Goal: Find specific page/section: Find specific page/section

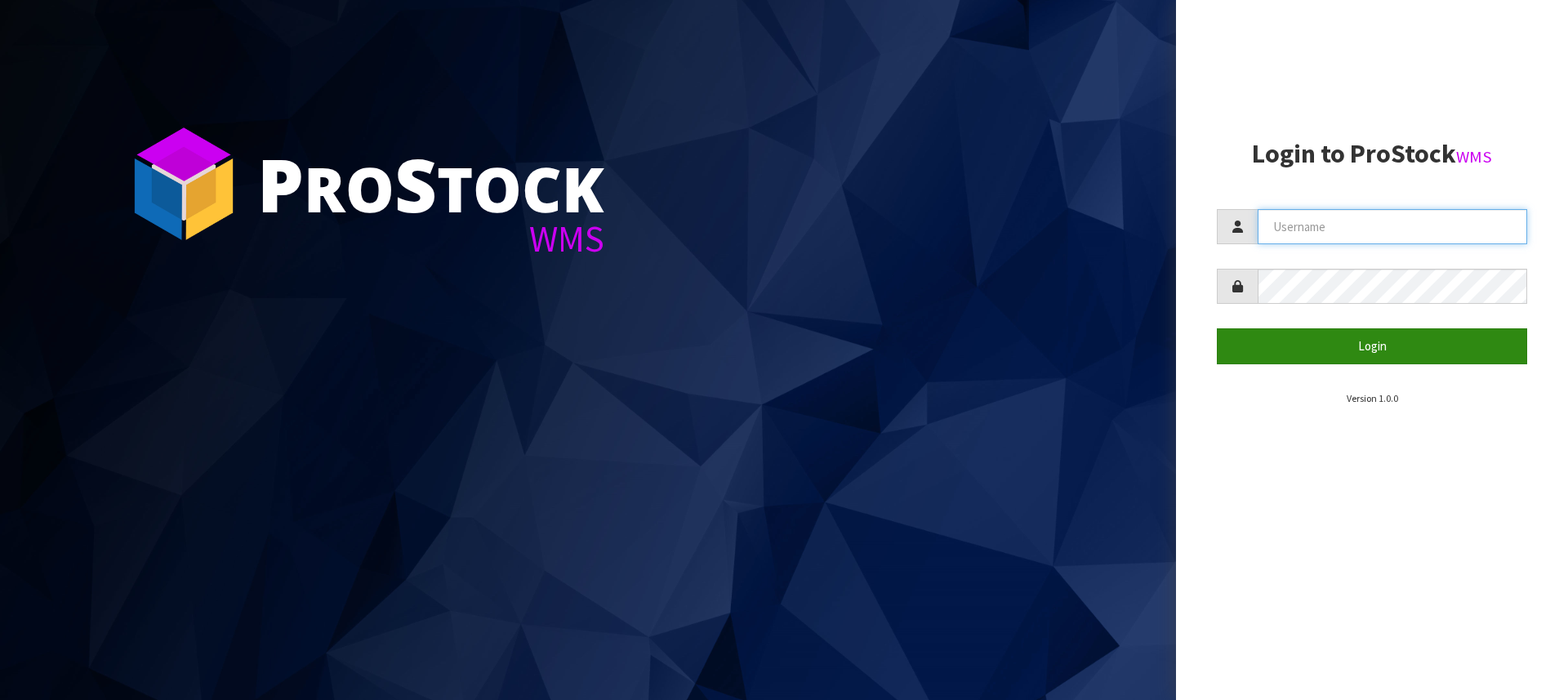
type input "[PERSON_NAME][EMAIL_ADDRESS][DOMAIN_NAME]"
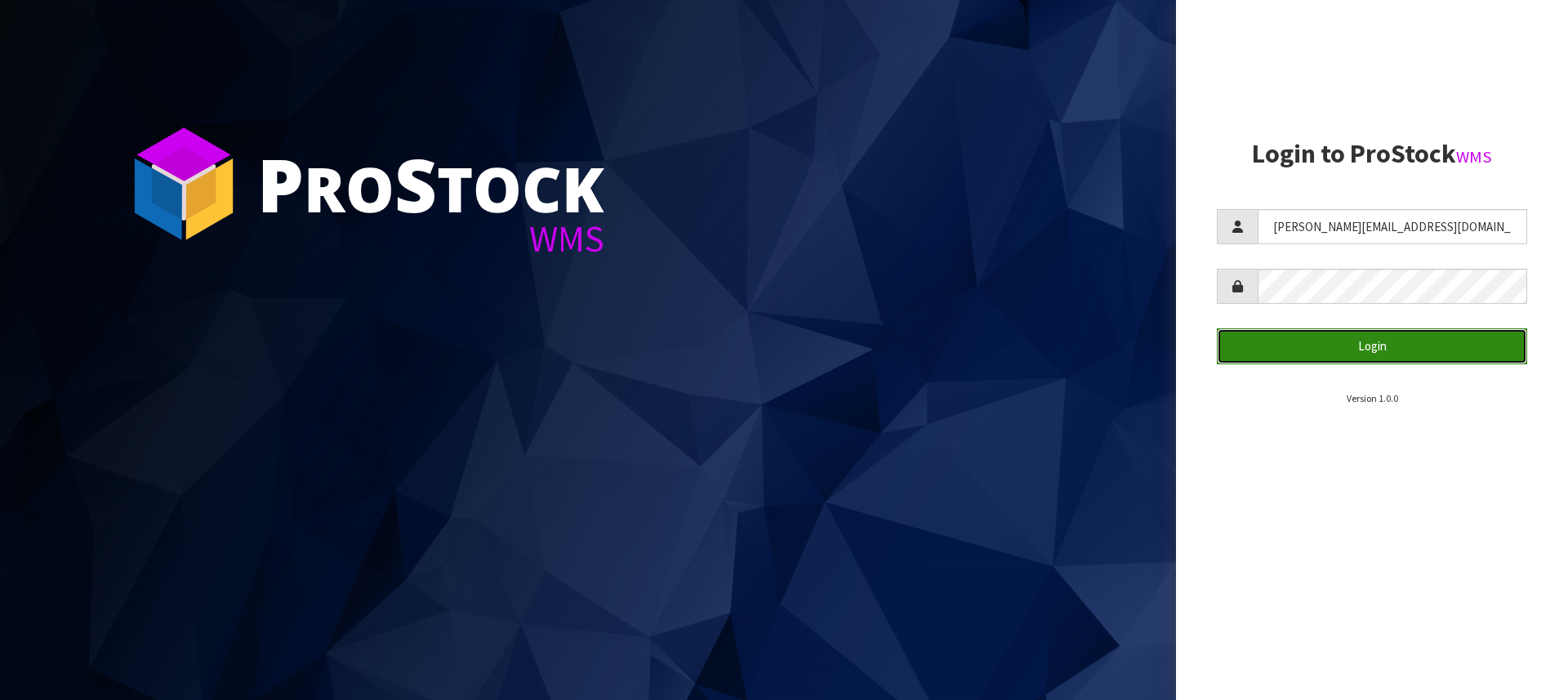
click at [1358, 330] on button "Login" at bounding box center [1372, 346] width 311 height 35
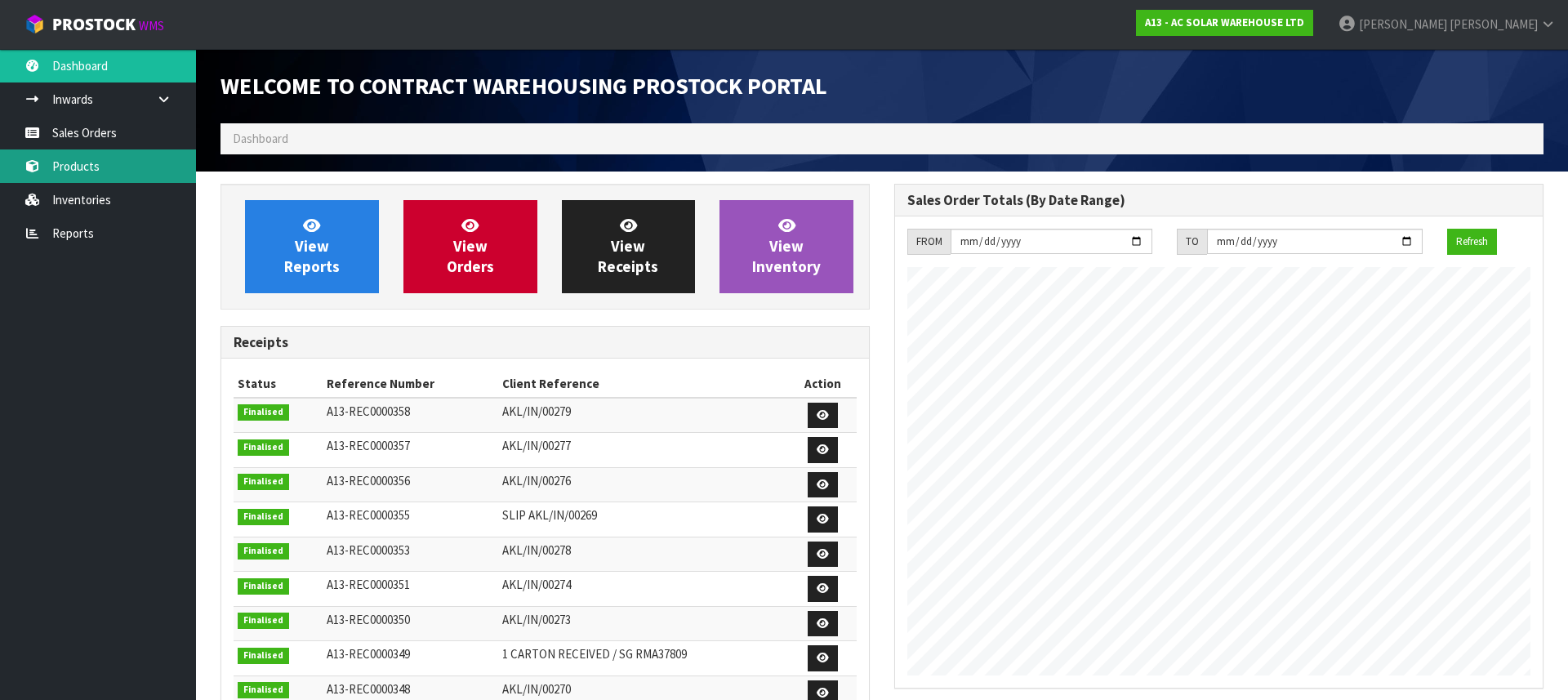
scroll to position [959, 673]
click at [76, 169] on link "Products" at bounding box center [97, 166] width 196 height 33
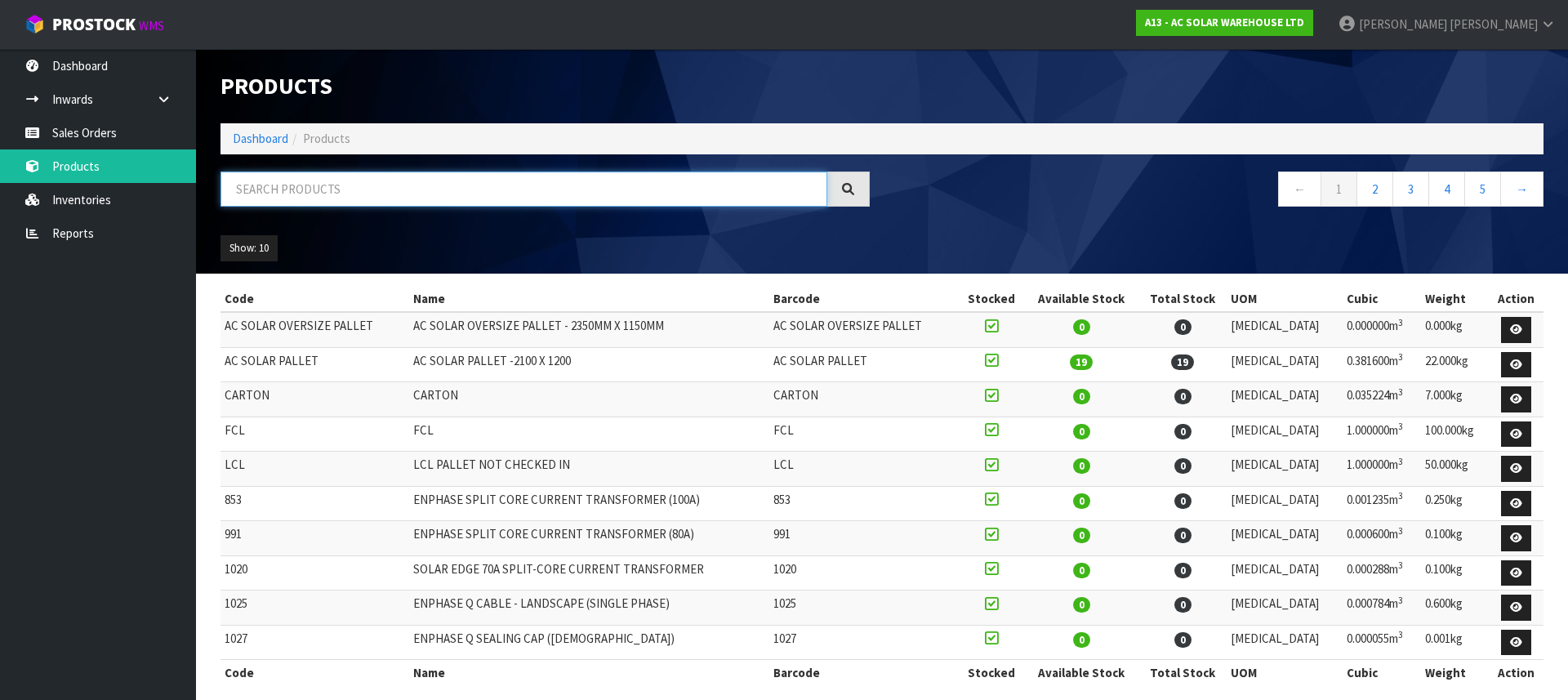
click at [263, 205] on input "text" at bounding box center [524, 189] width 607 height 35
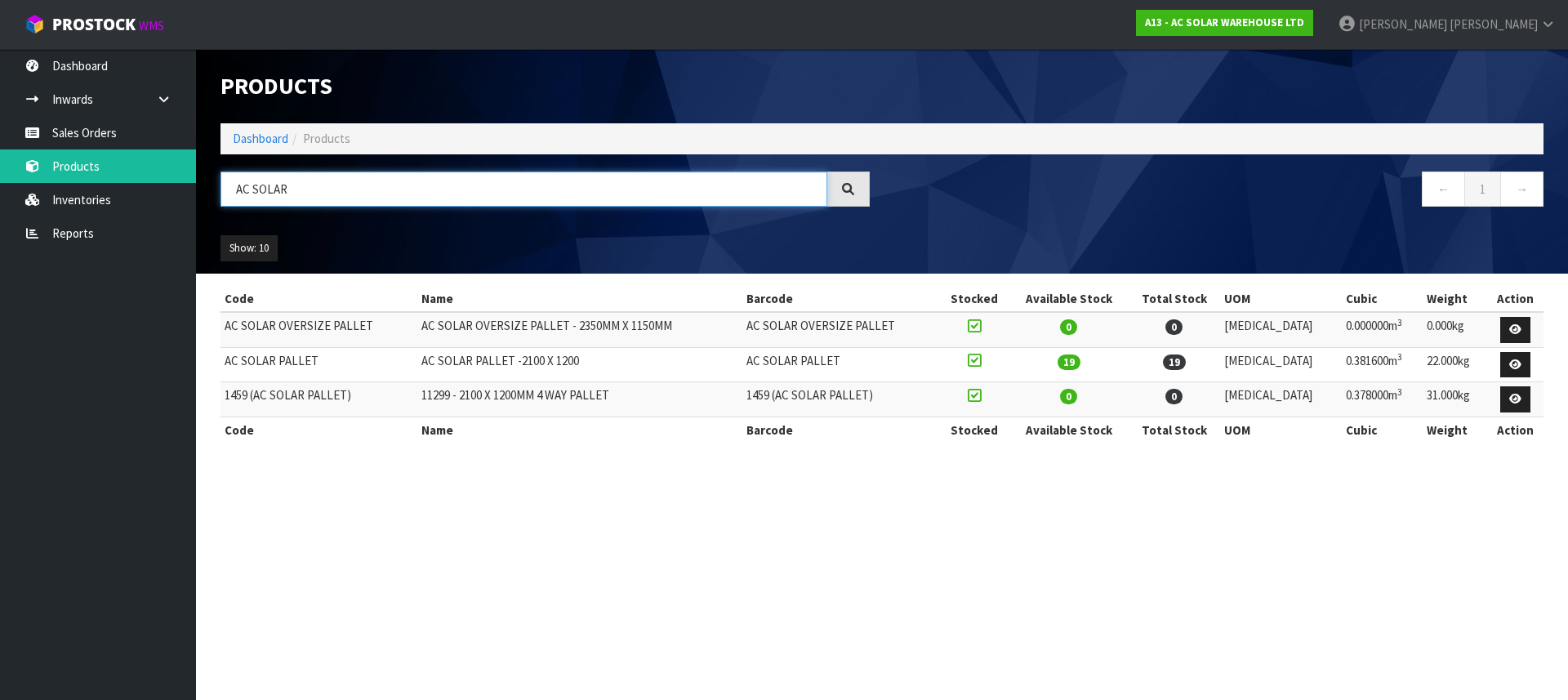
type input "AC SOLAR"
click at [1128, 327] on td "0" at bounding box center [1069, 330] width 119 height 35
click at [648, 338] on td "AC SOLAR OVERSIZE PALLET - 2350MM X 1150MM" at bounding box center [580, 330] width 325 height 35
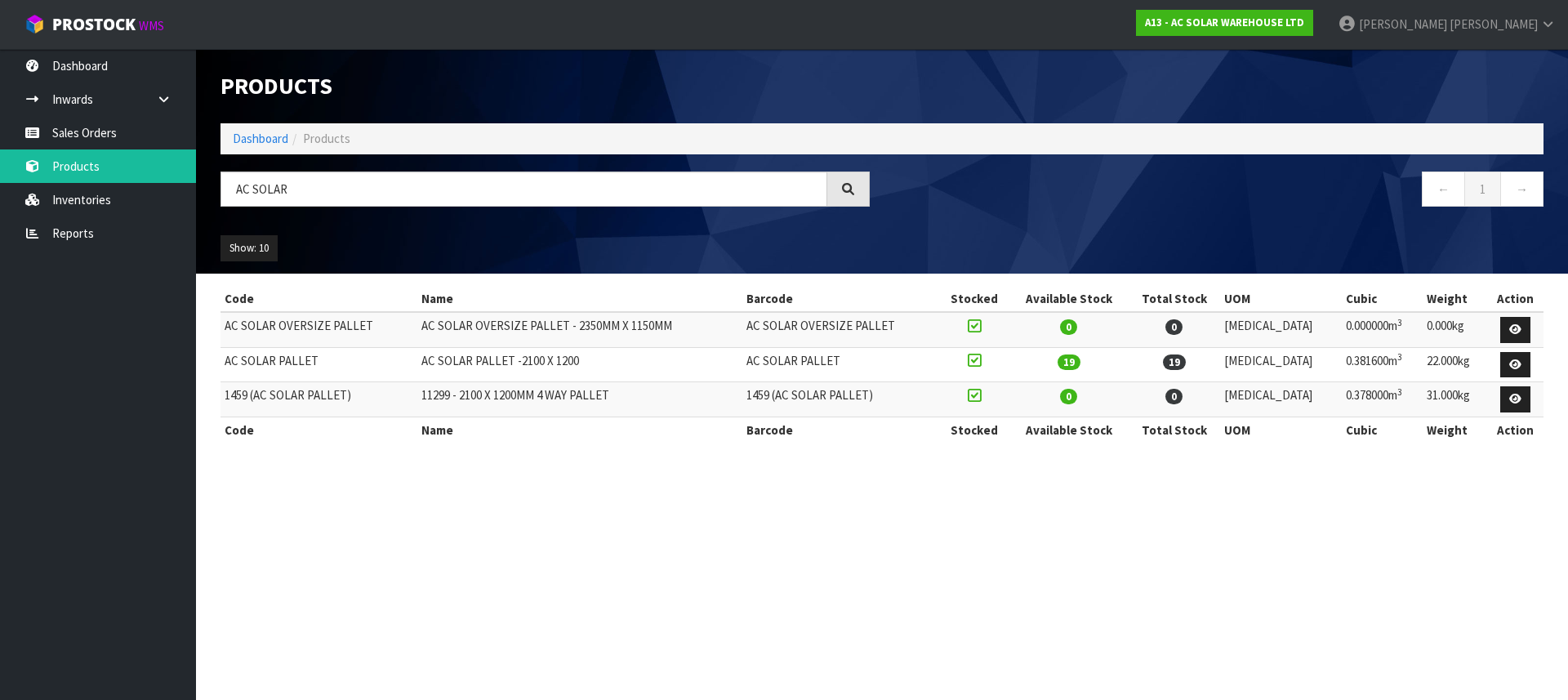
click at [648, 338] on td "AC SOLAR OVERSIZE PALLET - 2350MM X 1150MM" at bounding box center [580, 330] width 325 height 35
click at [600, 330] on td "AC SOLAR OVERSIZE PALLET - 2350MM X 1150MM" at bounding box center [580, 330] width 325 height 35
click at [552, 325] on td "AC SOLAR OVERSIZE PALLET - 2350MM X 1150MM" at bounding box center [580, 330] width 325 height 35
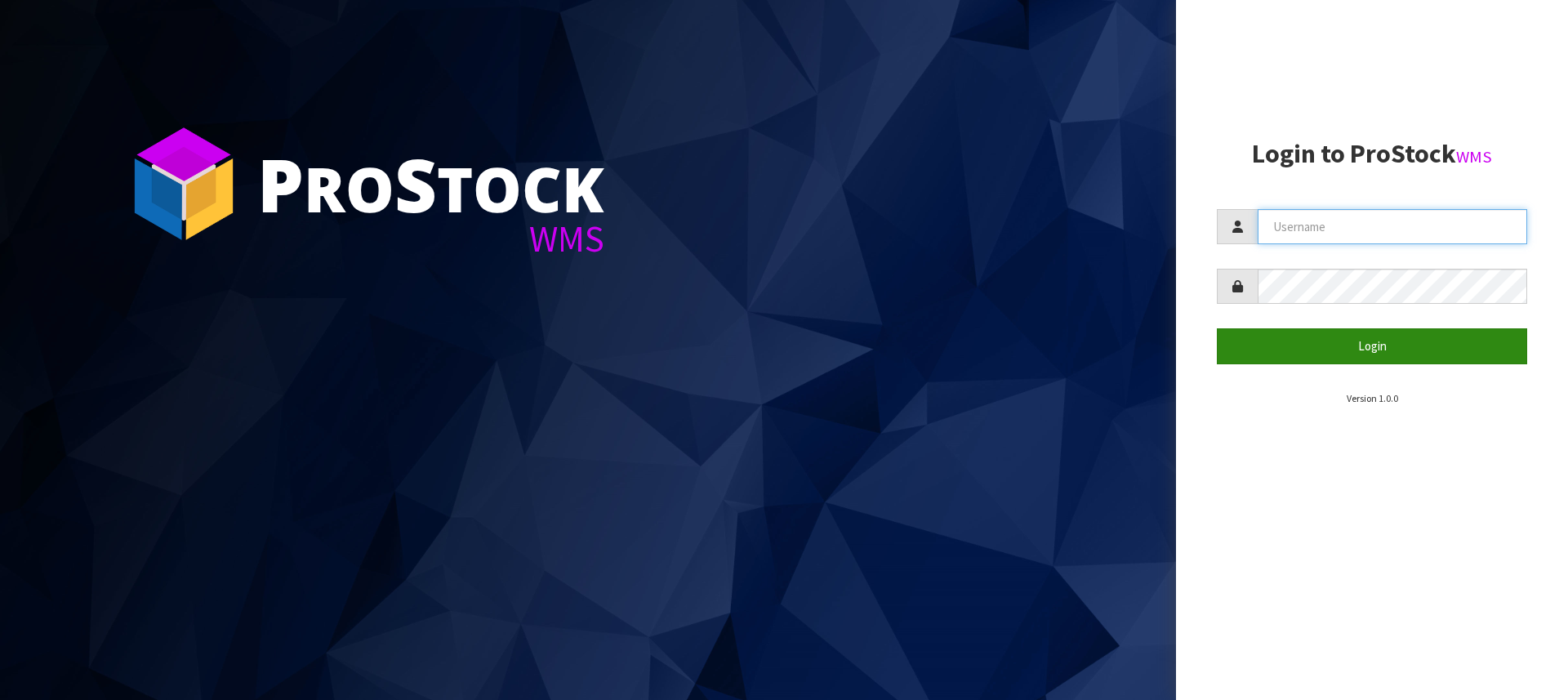
type input "[PERSON_NAME][EMAIL_ADDRESS][DOMAIN_NAME]"
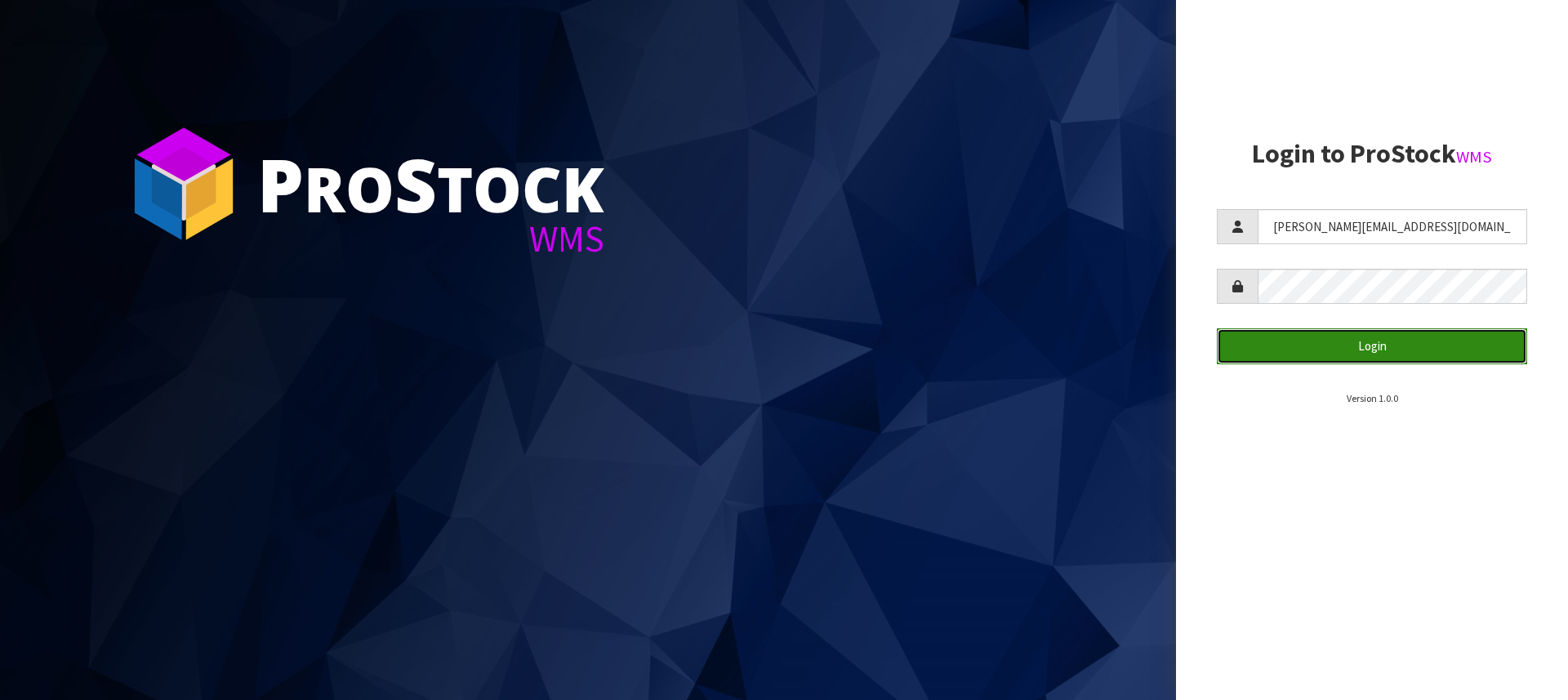
click at [1367, 341] on button "Login" at bounding box center [1372, 346] width 311 height 35
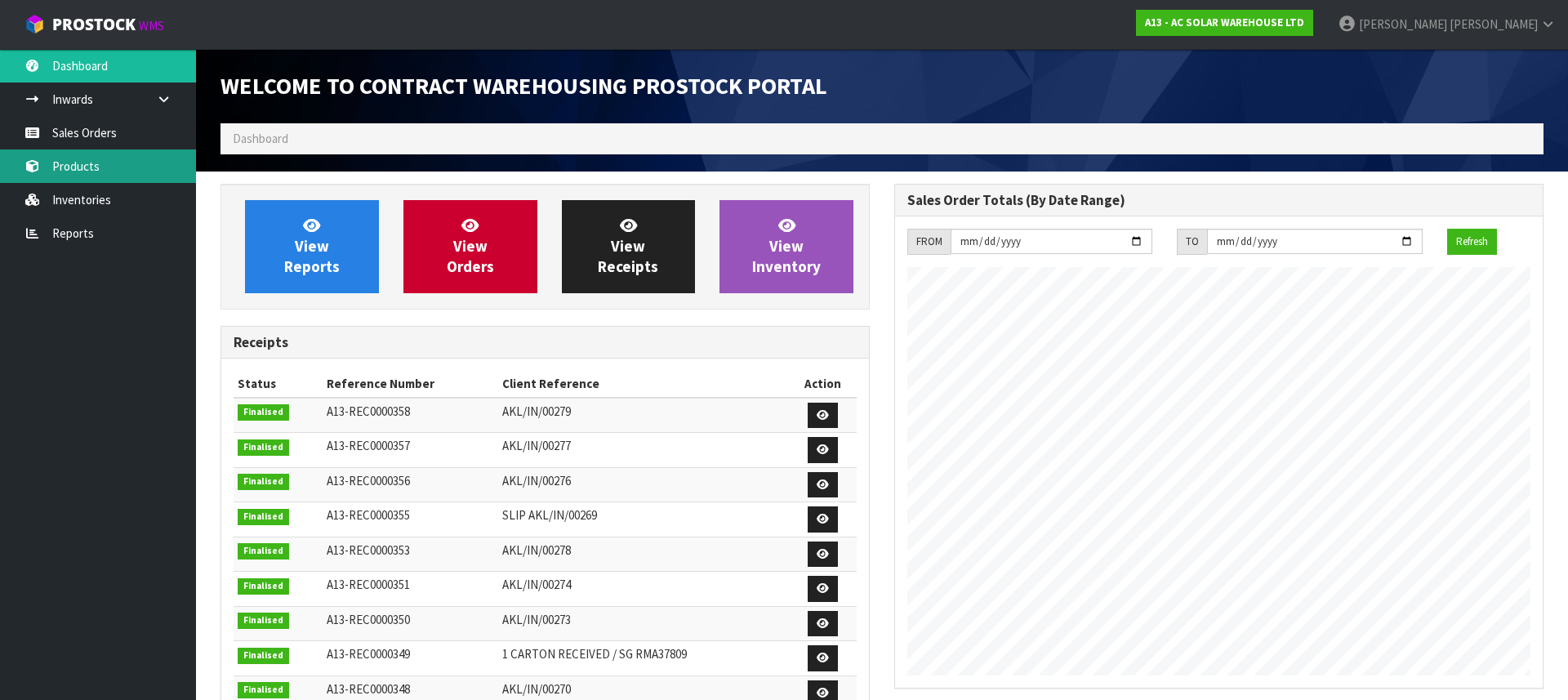
scroll to position [959, 673]
click at [79, 163] on link "Products" at bounding box center [97, 166] width 196 height 33
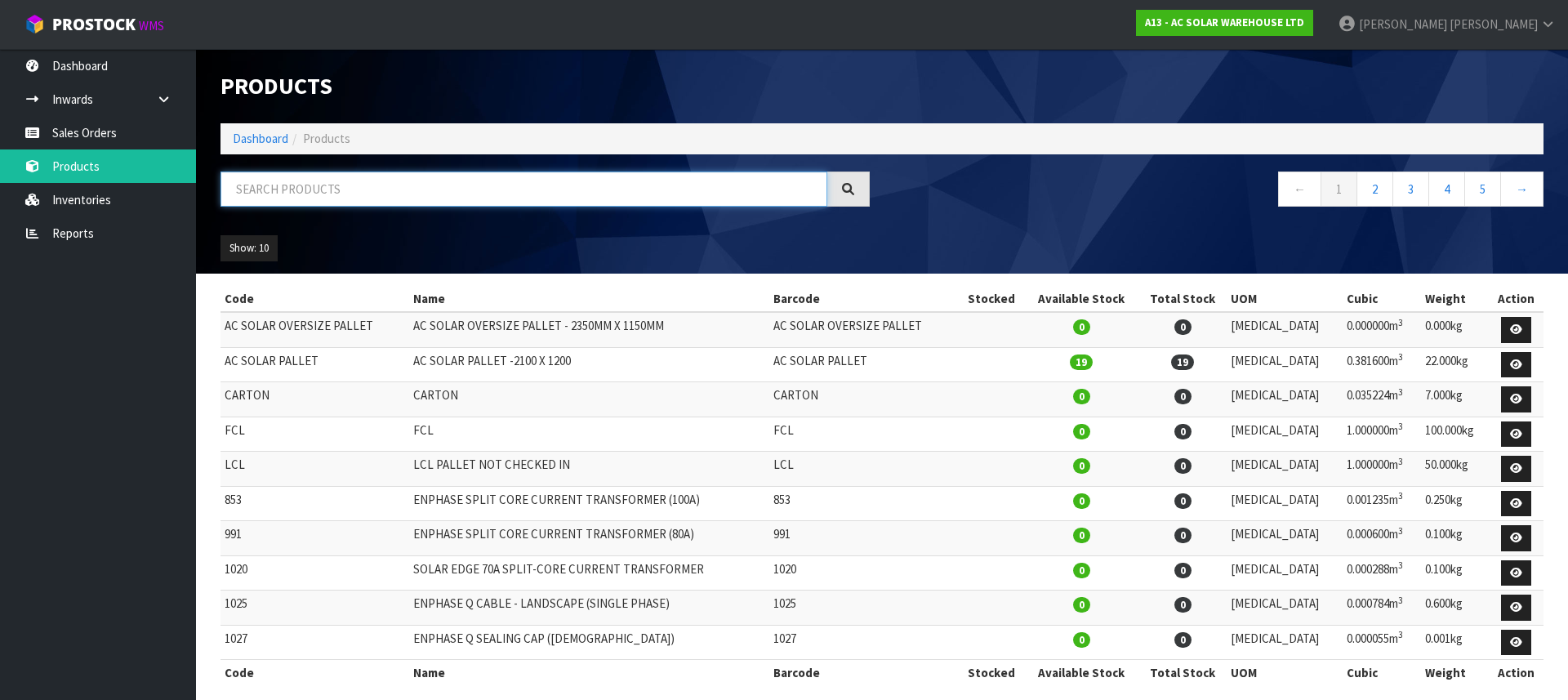
click at [323, 172] on input "text" at bounding box center [524, 189] width 607 height 35
type input "3704"
